Goal: Task Accomplishment & Management: Complete application form

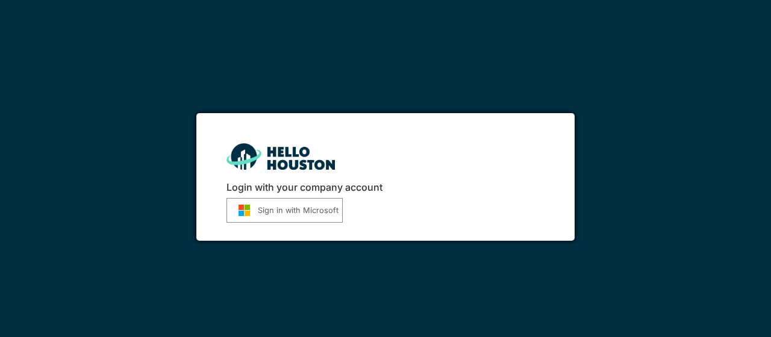
click at [309, 217] on button "Sign in with Microsoft" at bounding box center [285, 210] width 116 height 25
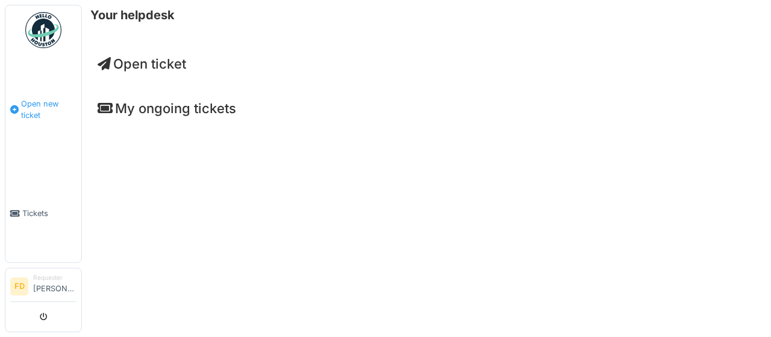
click at [58, 95] on link "Open new ticket" at bounding box center [43, 110] width 76 height 110
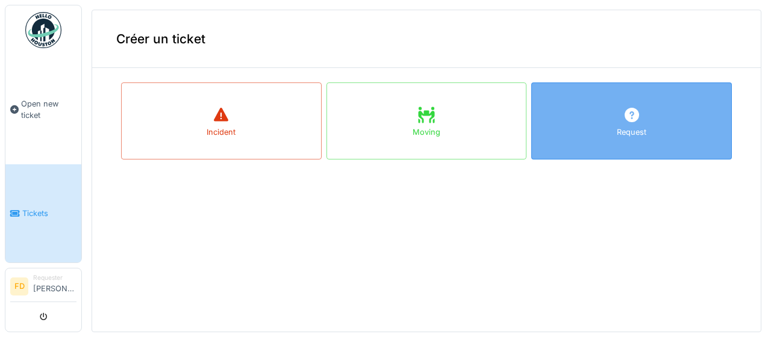
click at [659, 113] on div "Request" at bounding box center [632, 121] width 201 height 77
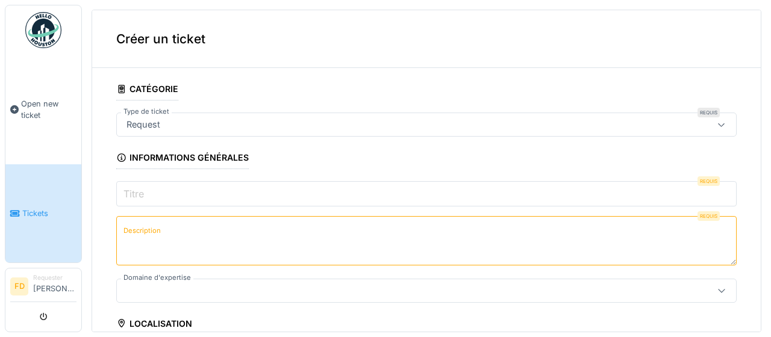
scroll to position [55, 0]
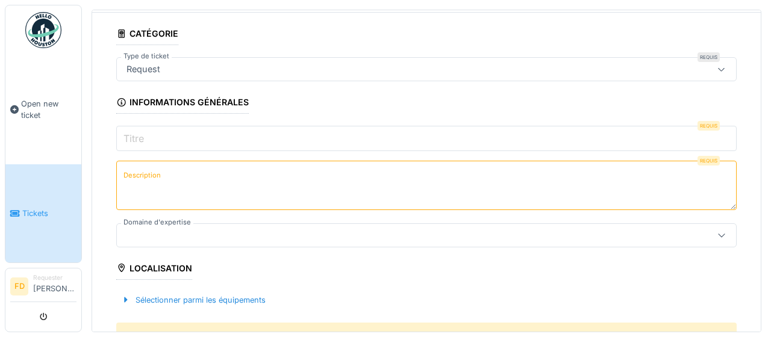
click at [226, 140] on input "Titre" at bounding box center [426, 138] width 621 height 25
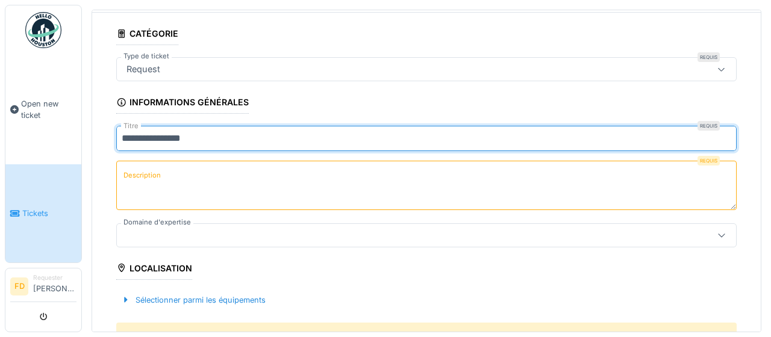
type input "**********"
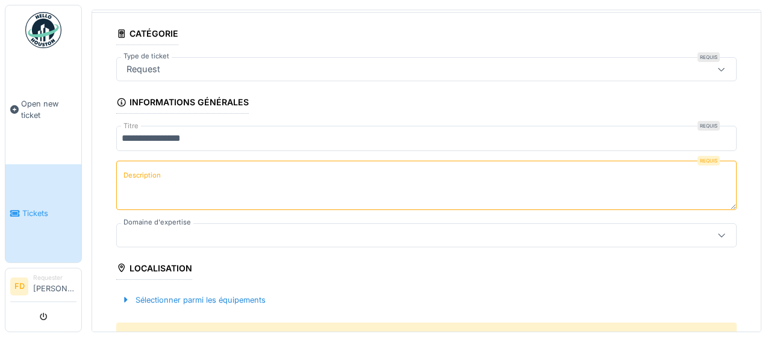
click at [178, 186] on textarea "Description" at bounding box center [426, 185] width 621 height 49
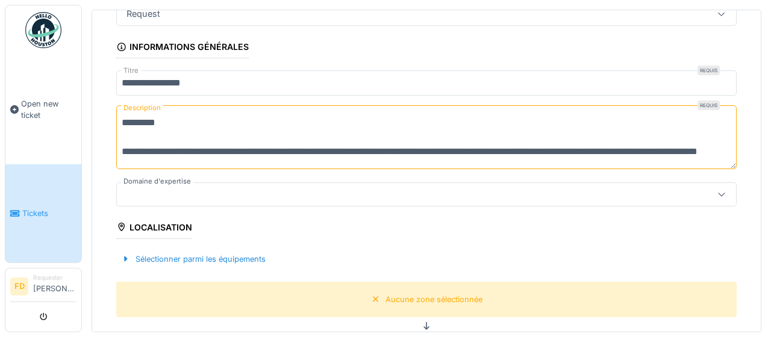
scroll to position [14, 0]
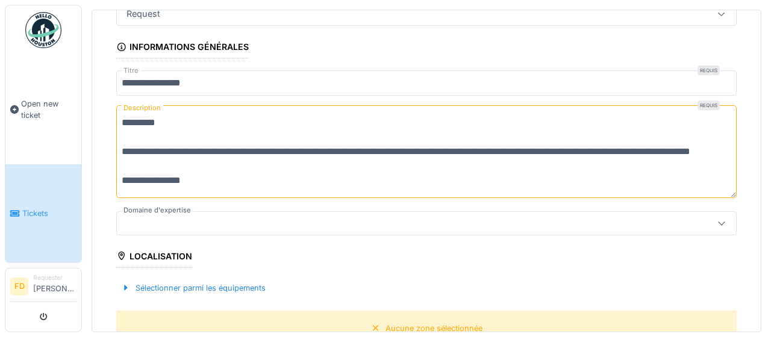
type textarea "**********"
click at [265, 224] on div at bounding box center [391, 223] width 539 height 13
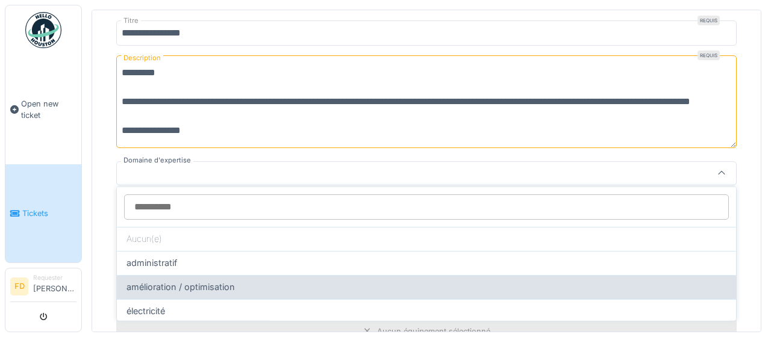
scroll to position [55, 0]
click at [265, 281] on div "amélioration / optimisation" at bounding box center [427, 287] width 600 height 13
type input "****"
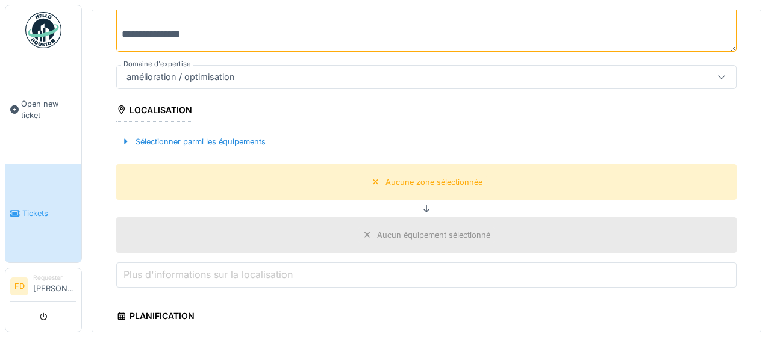
scroll to position [327, 0]
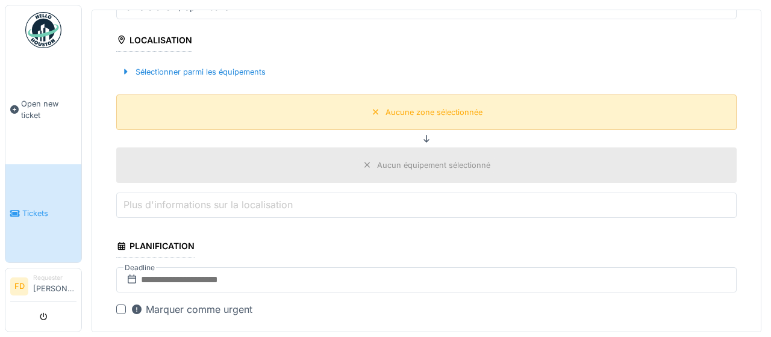
click at [402, 111] on div "Aucune zone sélectionnée" at bounding box center [434, 112] width 97 height 11
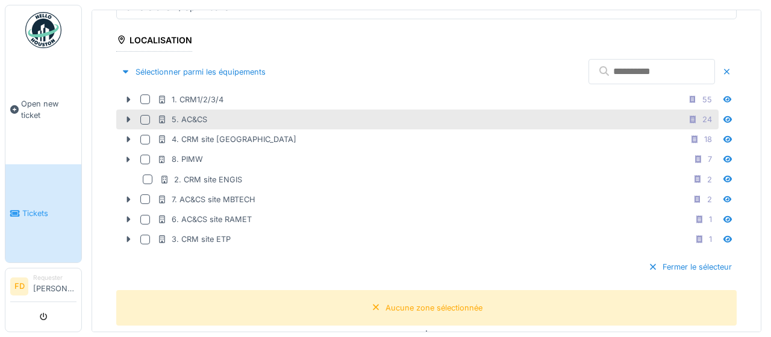
click at [260, 120] on div "5. AC&CS 24" at bounding box center [436, 119] width 559 height 15
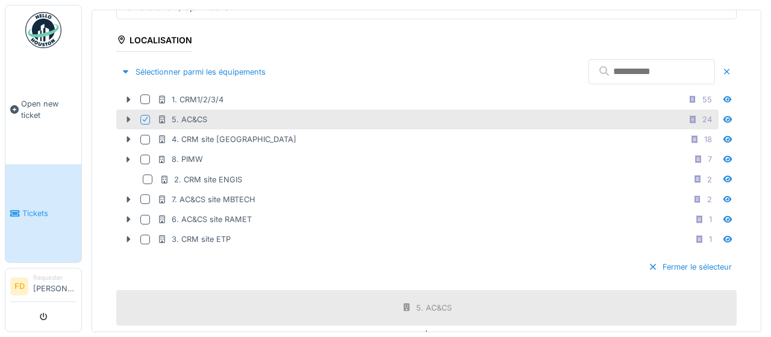
click at [126, 116] on icon at bounding box center [129, 120] width 10 height 8
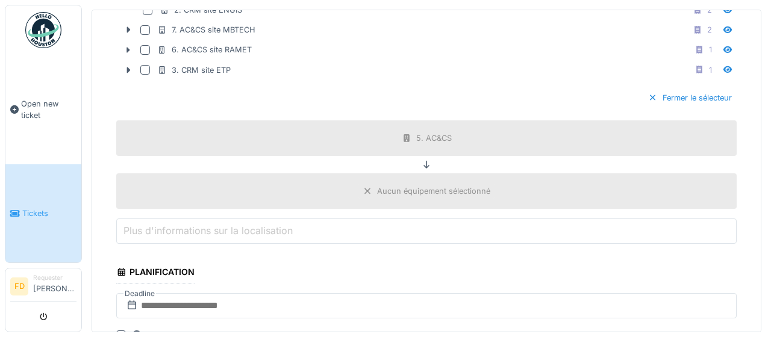
scroll to position [882, 0]
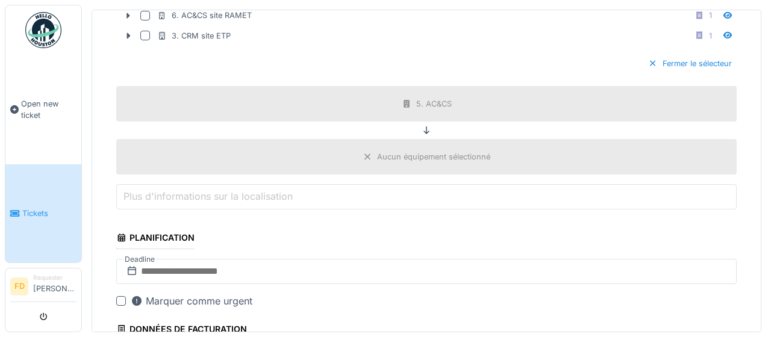
click at [432, 157] on div "Aucun équipement sélectionné" at bounding box center [433, 156] width 113 height 11
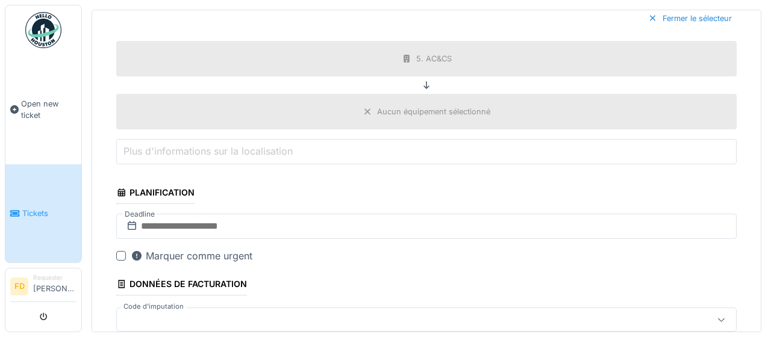
scroll to position [993, 0]
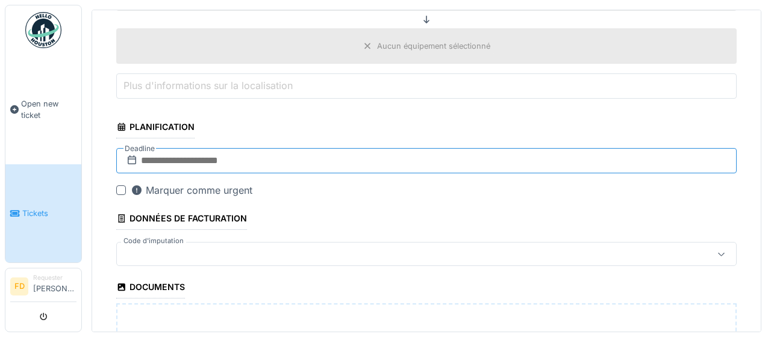
click at [183, 162] on input "text" at bounding box center [426, 160] width 621 height 25
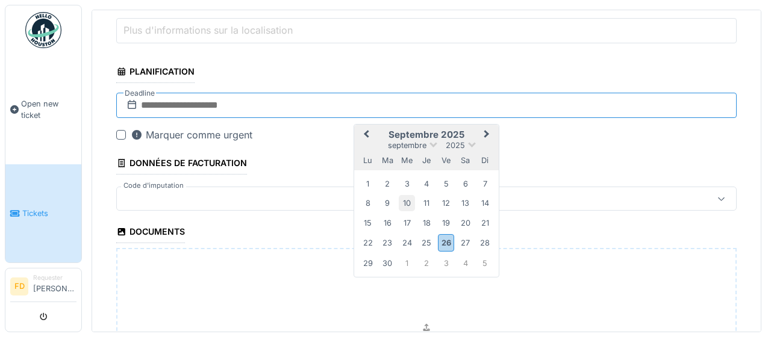
scroll to position [1048, 0]
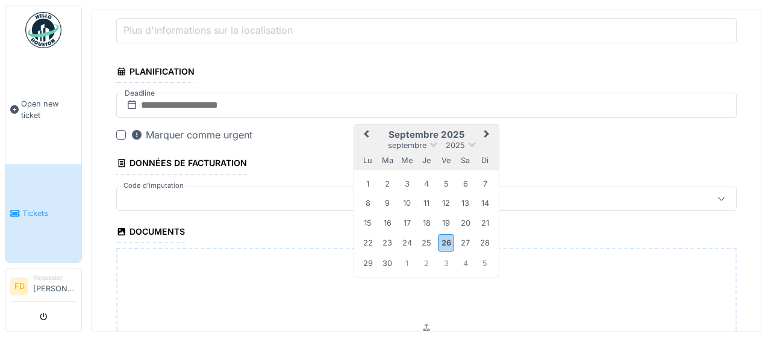
click at [487, 131] on span "Next Month" at bounding box center [487, 135] width 0 height 14
click at [404, 221] on div "15" at bounding box center [407, 223] width 16 height 16
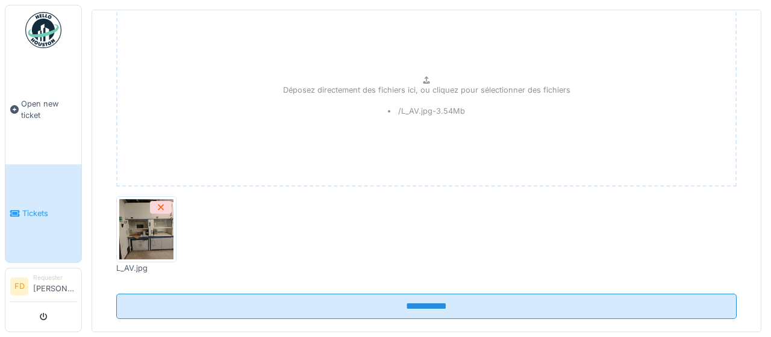
scroll to position [1310, 0]
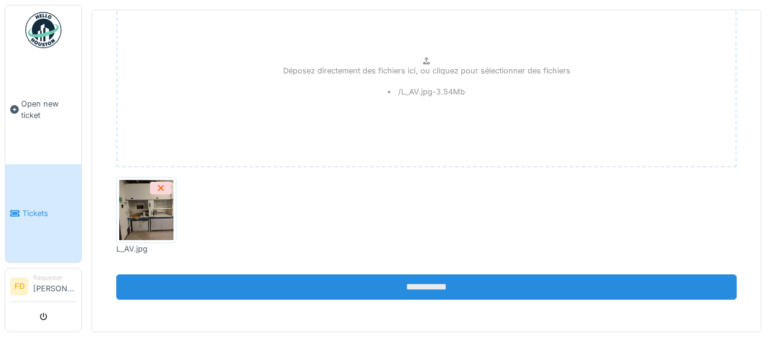
click at [293, 292] on input "**********" at bounding box center [426, 287] width 621 height 25
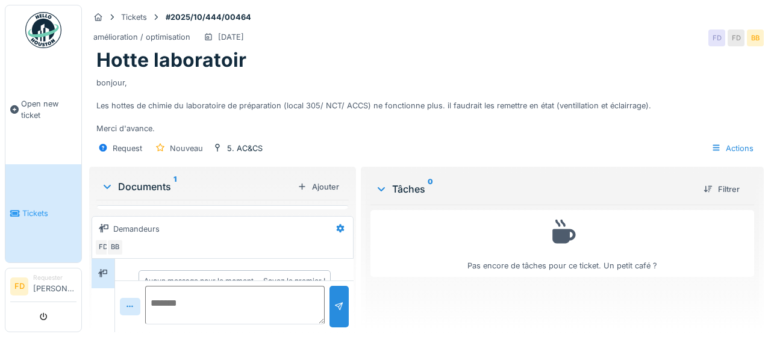
scroll to position [22, 0]
click at [388, 91] on div "bonjour, Les hottes de chimie du laboratoire de préparation (local 305/ NCT/ AC…" at bounding box center [426, 103] width 661 height 63
click at [52, 105] on span "Open new ticket" at bounding box center [48, 109] width 55 height 23
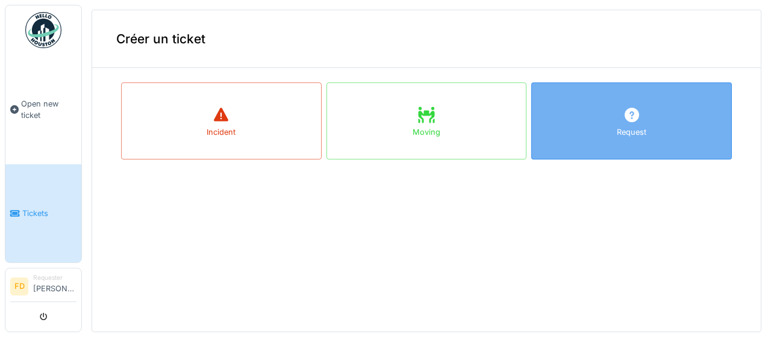
click at [615, 128] on div "Request" at bounding box center [632, 121] width 201 height 77
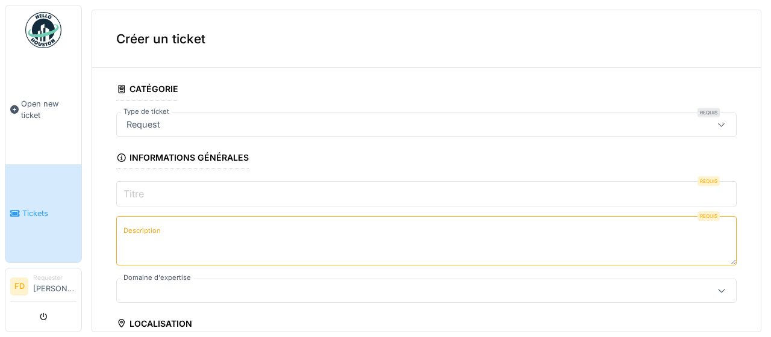
click at [250, 191] on input "Titre" at bounding box center [426, 193] width 621 height 25
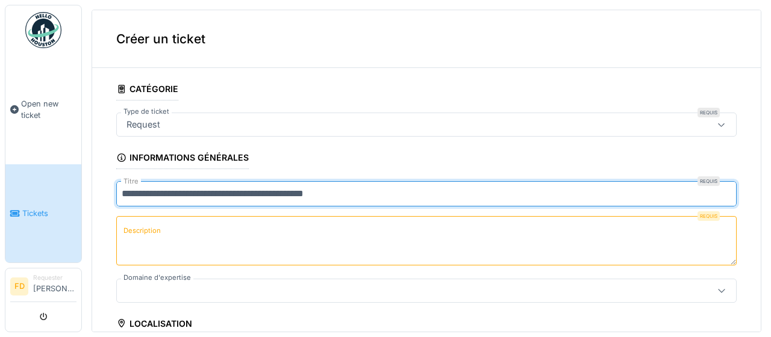
type input "**********"
click at [237, 218] on textarea "Description" at bounding box center [426, 240] width 621 height 49
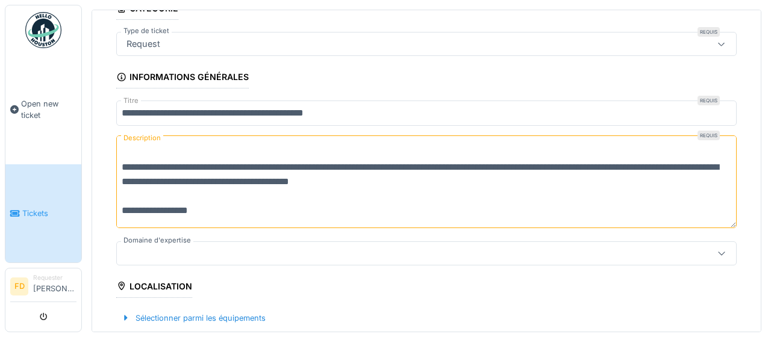
scroll to position [166, 0]
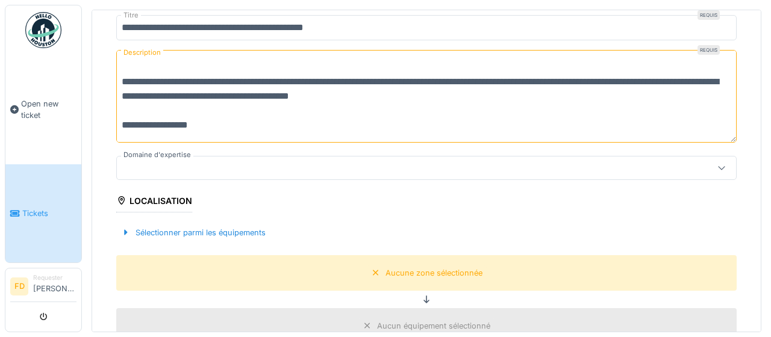
type textarea "**********"
click at [221, 164] on div at bounding box center [391, 168] width 539 height 13
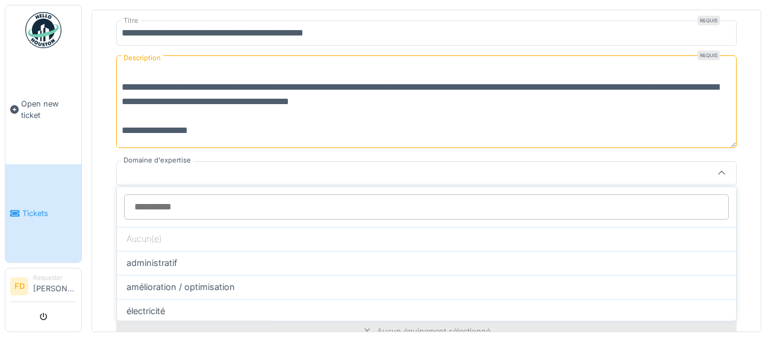
scroll to position [55, 0]
click at [261, 329] on div "HVAC / chauffage" at bounding box center [427, 335] width 600 height 13
type input "****"
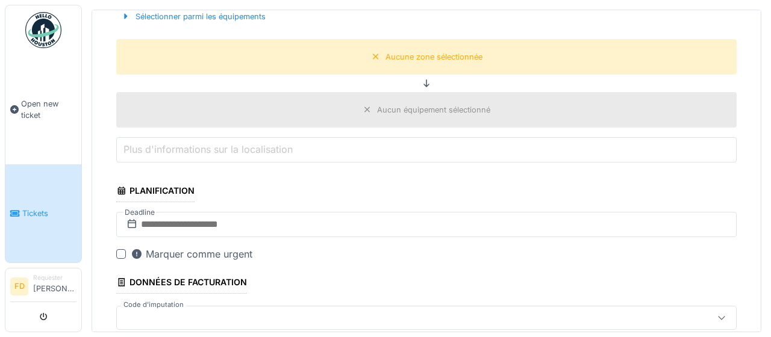
scroll to position [327, 0]
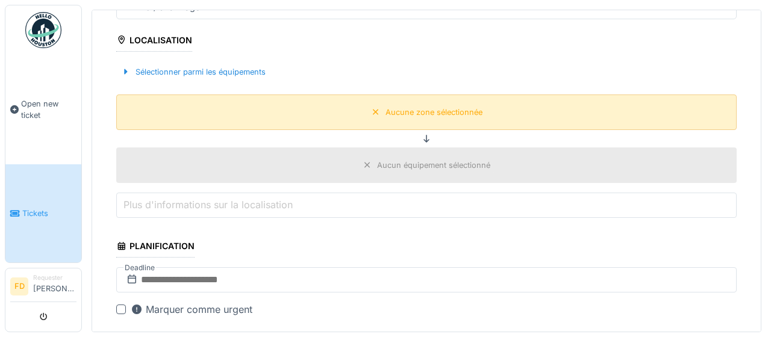
click at [332, 111] on div "Aucune zone sélectionnée" at bounding box center [426, 113] width 621 height 36
click at [407, 113] on div "Aucune zone sélectionnée" at bounding box center [434, 112] width 97 height 11
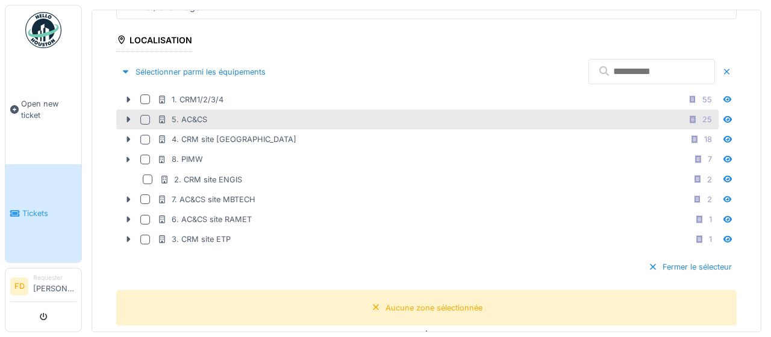
click at [146, 119] on div at bounding box center [145, 120] width 10 height 10
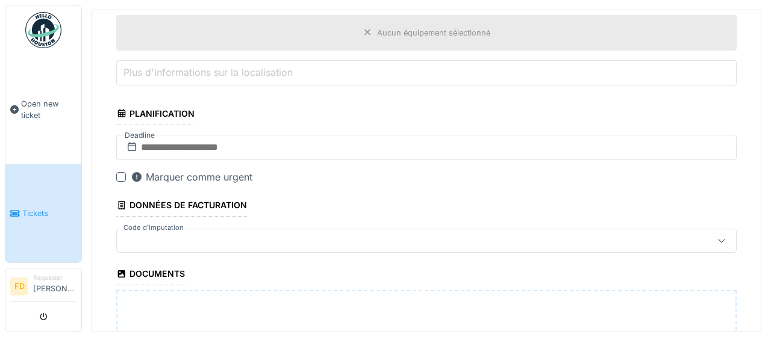
scroll to position [660, 0]
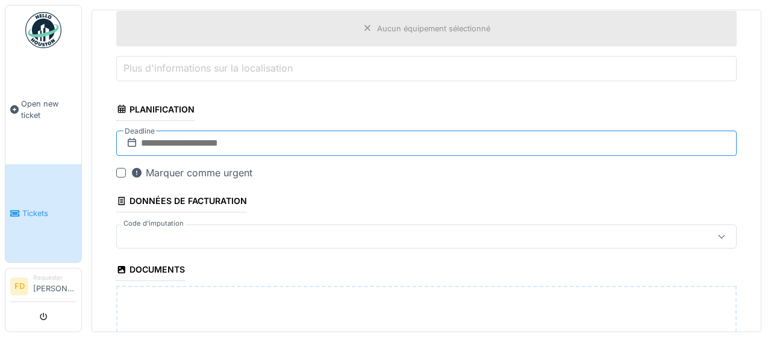
click at [310, 142] on input "text" at bounding box center [426, 143] width 621 height 25
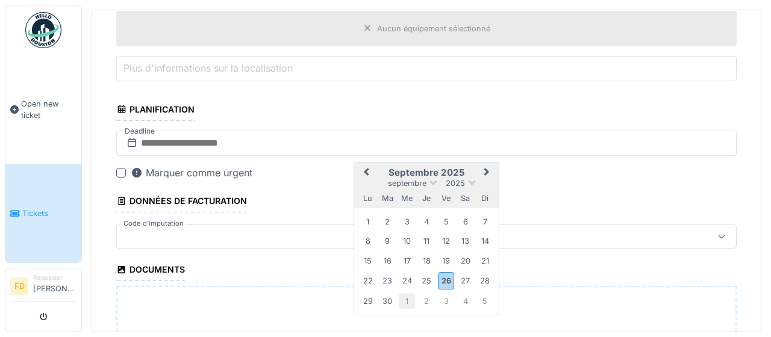
click at [410, 296] on div "1" at bounding box center [407, 301] width 16 height 16
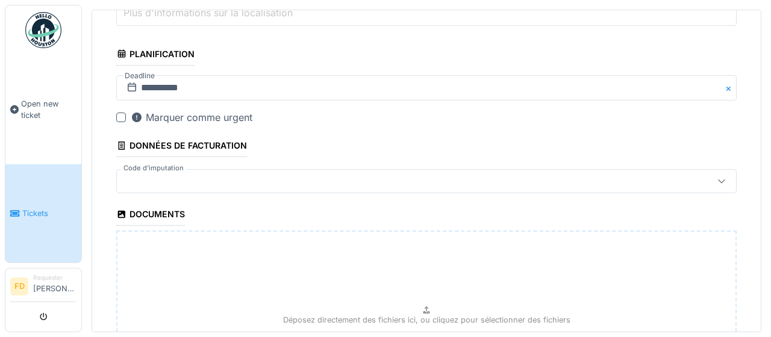
scroll to position [871, 0]
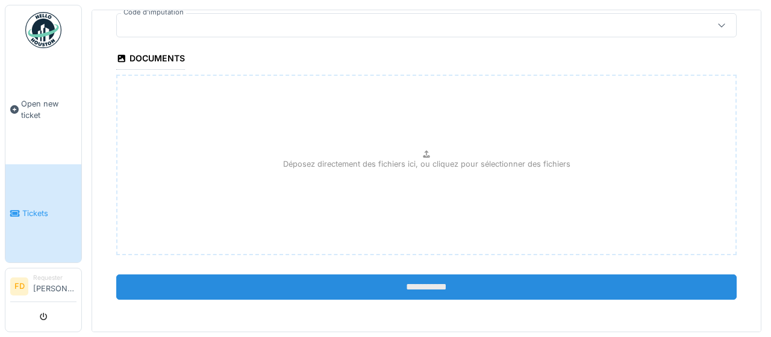
click at [448, 281] on input "**********" at bounding box center [426, 287] width 621 height 25
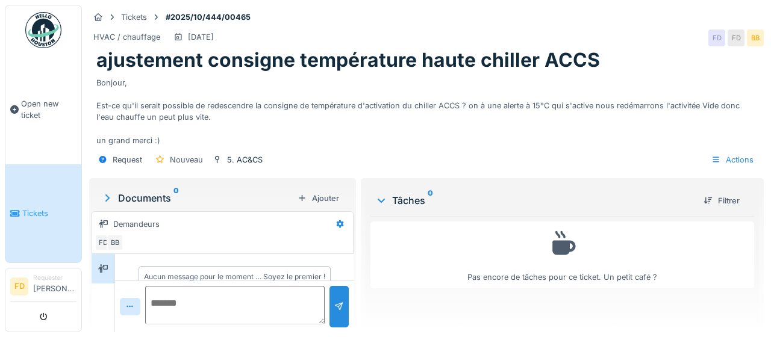
scroll to position [17, 0]
